Goal: Navigation & Orientation: Find specific page/section

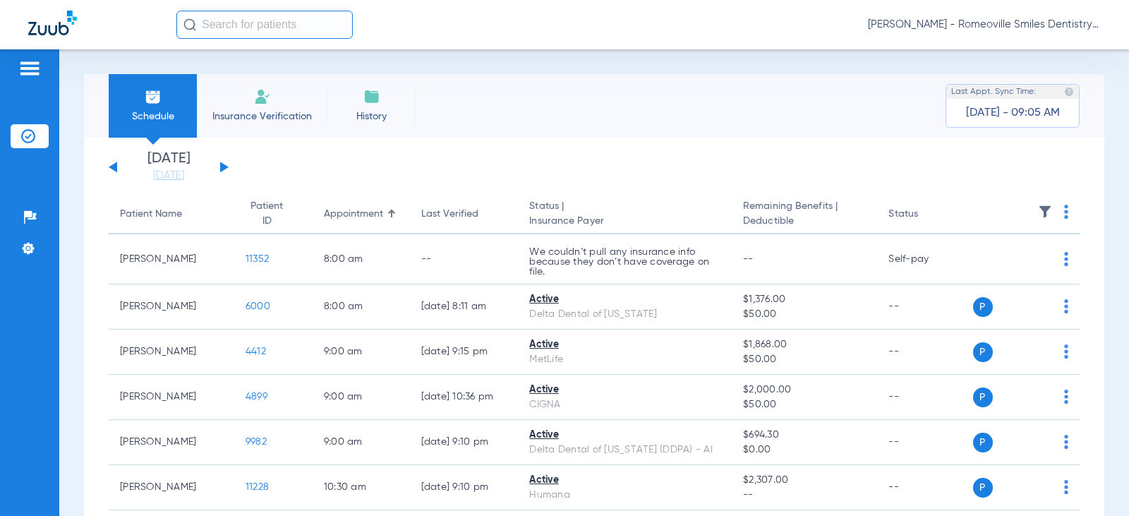
click at [274, 111] on span "Insurance Verification" at bounding box center [261, 116] width 109 height 14
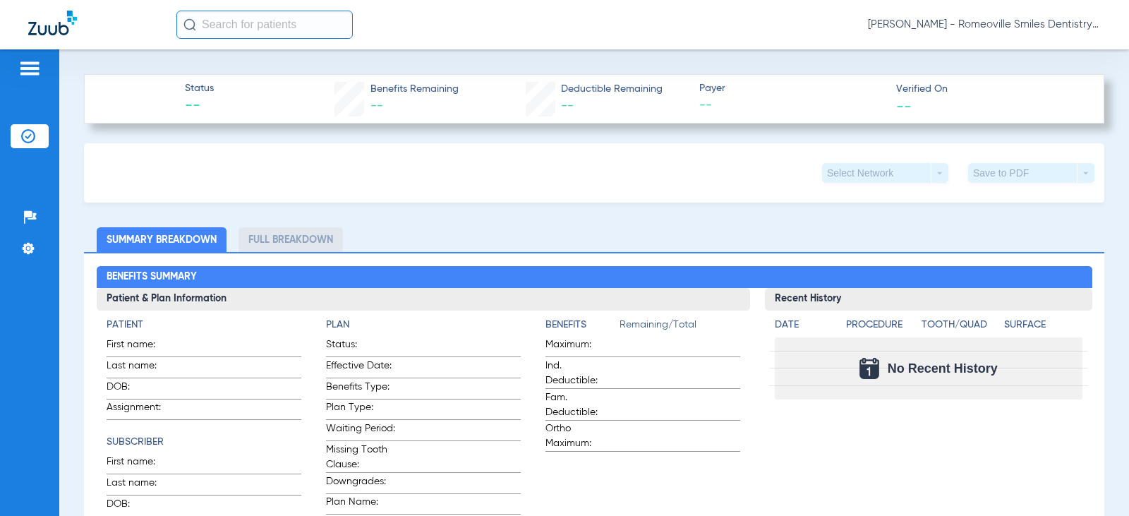
scroll to position [423, 0]
click at [30, 68] on img at bounding box center [29, 68] width 23 height 17
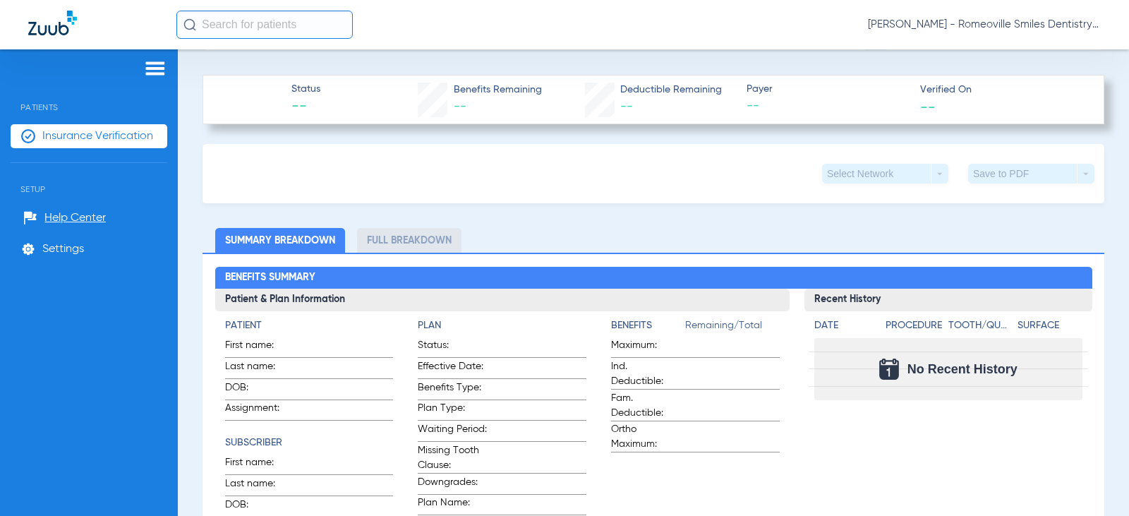
click at [156, 66] on img at bounding box center [155, 68] width 23 height 17
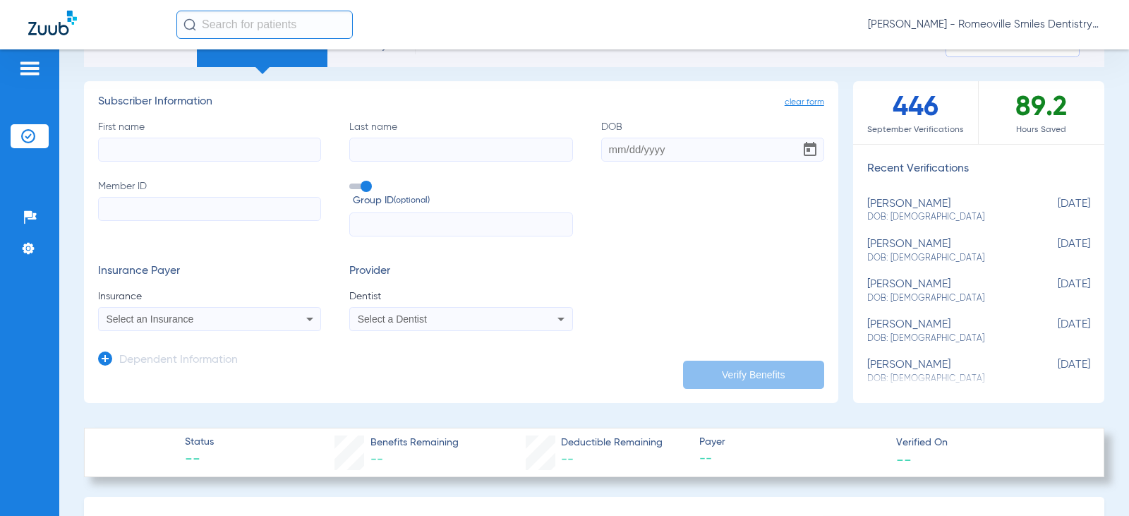
scroll to position [0, 0]
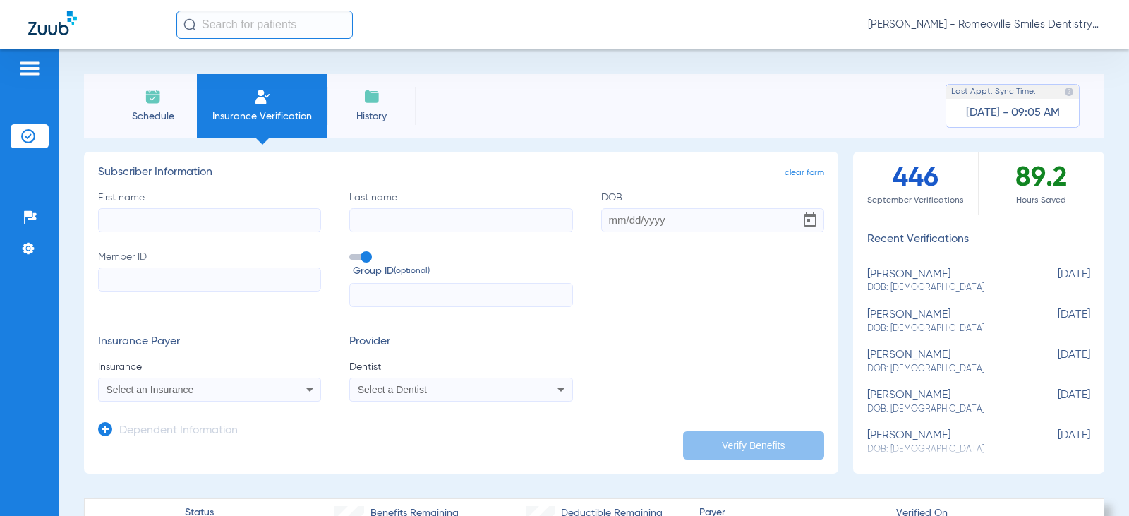
click at [371, 107] on li "History" at bounding box center [371, 106] width 88 height 64
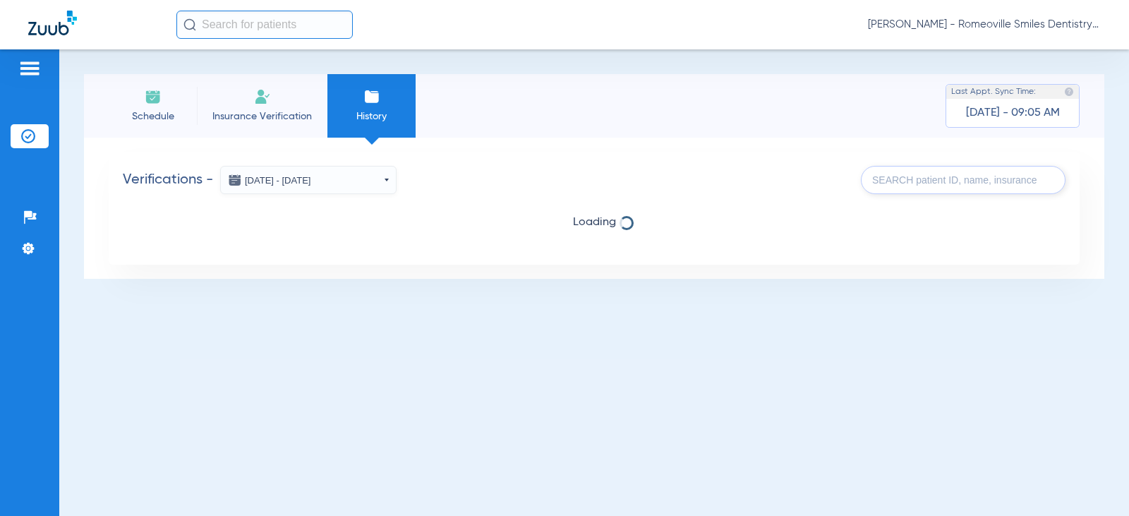
click at [231, 236] on div "Verifications - [DATE] - [DATE] [DATE] Su Mo Tu We Th Fr Sa 31 1 2 3 4 5 6 7 8 …" at bounding box center [594, 208] width 971 height 113
click at [237, 113] on span "Insurance Verification" at bounding box center [261, 116] width 109 height 14
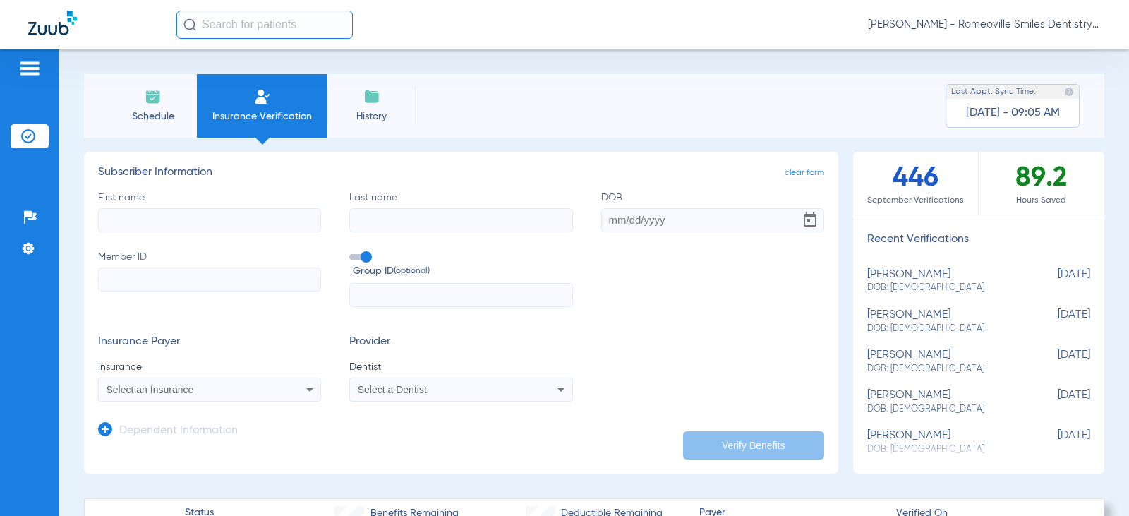
click at [156, 112] on span "Schedule" at bounding box center [152, 116] width 67 height 14
